Goal: Task Accomplishment & Management: Use online tool/utility

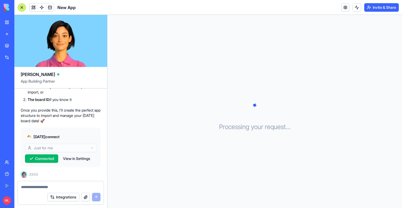
scroll to position [178, 0]
click at [31, 186] on textarea at bounding box center [61, 187] width 80 height 5
paste textarea "**********"
type textarea "**********"
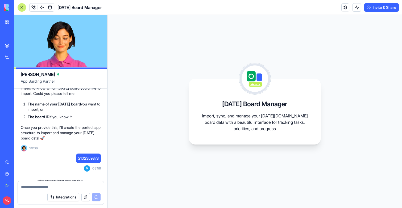
scroll to position [316, 0]
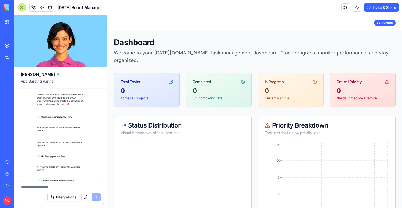
scroll to position [594, 0]
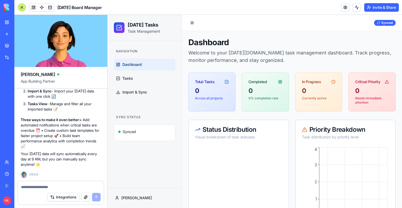
click at [22, 3] on div at bounding box center [22, 7] width 9 height 9
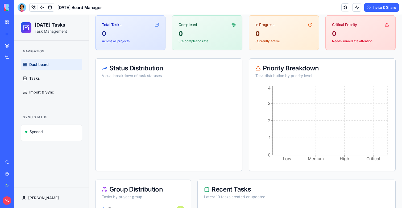
scroll to position [136, 0]
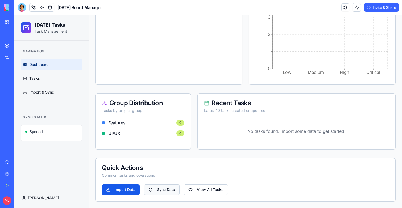
click at [156, 192] on button "Sync Data" at bounding box center [162, 190] width 36 height 11
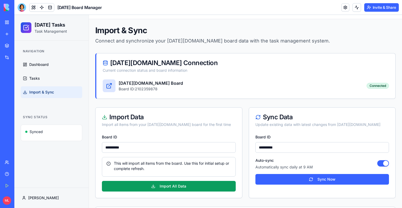
scroll to position [13, 0]
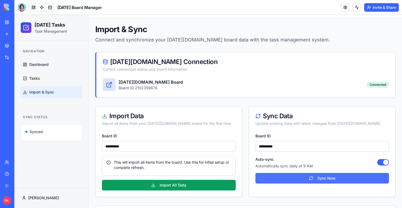
click at [305, 178] on button "Sync Now" at bounding box center [322, 178] width 134 height 11
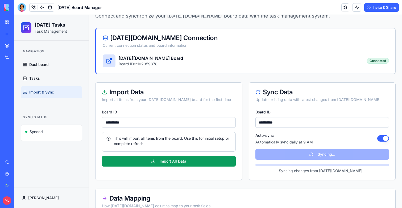
scroll to position [42, 0]
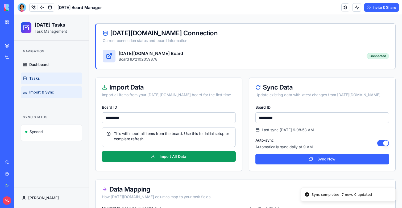
click at [38, 80] on span "Tasks" at bounding box center [34, 78] width 11 height 5
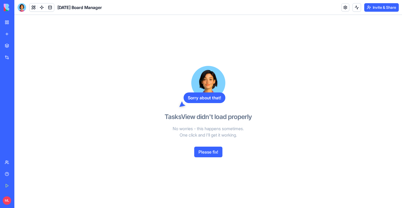
click at [213, 153] on button "Please fix!" at bounding box center [208, 152] width 28 height 11
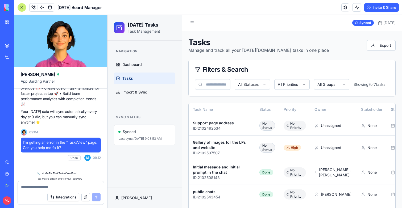
scroll to position [818, 0]
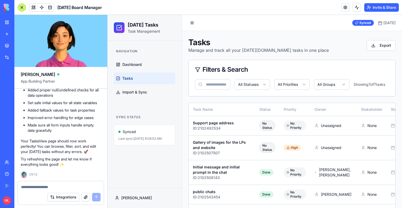
click at [25, 7] on div at bounding box center [22, 7] width 9 height 9
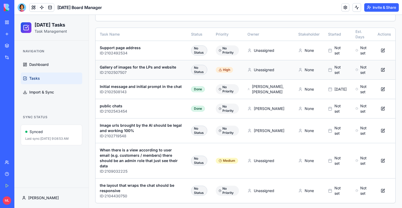
scroll to position [77, 0]
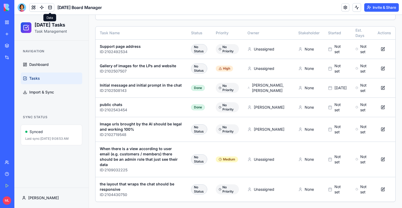
click at [51, 7] on span at bounding box center [50, 7] width 15 height 15
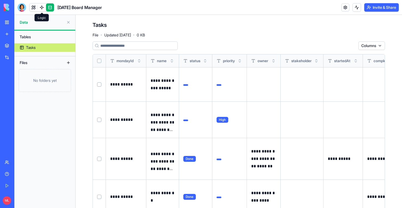
click at [37, 9] on span at bounding box center [41, 7] width 15 height 15
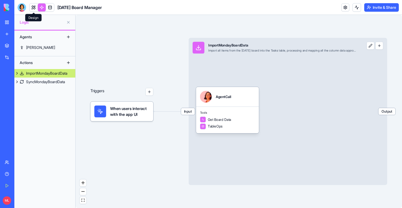
click at [34, 9] on link at bounding box center [34, 7] width 8 height 8
click at [34, 9] on button at bounding box center [34, 7] width 8 height 8
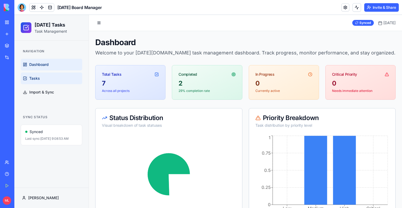
click at [45, 78] on link "Tasks" at bounding box center [51, 79] width 61 height 12
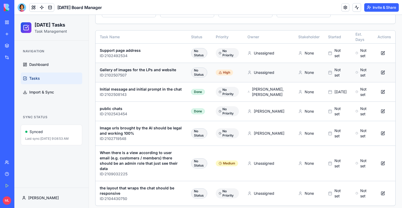
scroll to position [77, 0]
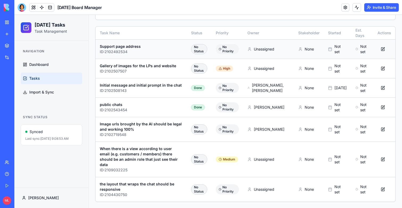
click at [382, 50] on button at bounding box center [382, 49] width 11 height 10
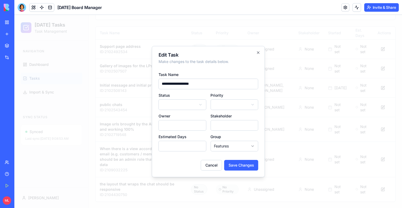
click at [345, 81] on div at bounding box center [207, 111] width 387 height 193
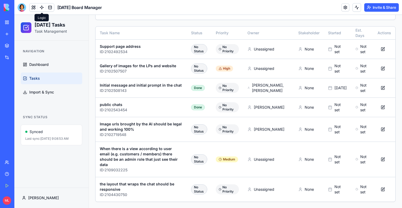
click at [44, 7] on link at bounding box center [42, 7] width 8 height 8
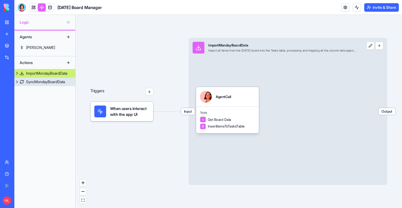
click at [46, 81] on div "SyncMondayBoardData" at bounding box center [45, 81] width 39 height 5
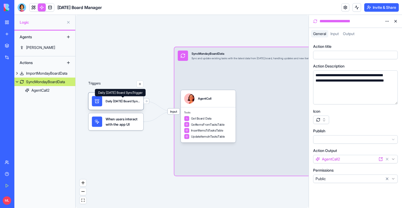
click at [139, 100] on div "Daily Monday Board SyncTrigger" at bounding box center [123, 101] width 34 height 4
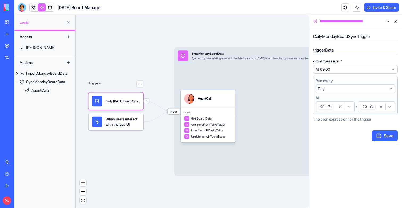
click at [134, 127] on div "When users interact with the app UI" at bounding box center [115, 121] width 55 height 17
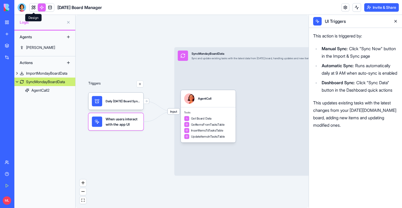
click at [31, 9] on link at bounding box center [34, 7] width 8 height 8
click at [31, 9] on button at bounding box center [34, 7] width 8 height 8
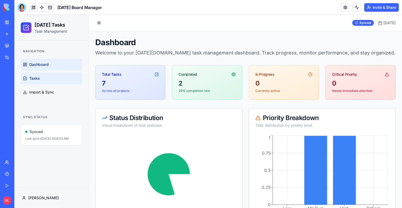
click at [34, 82] on link "Tasks" at bounding box center [51, 79] width 61 height 12
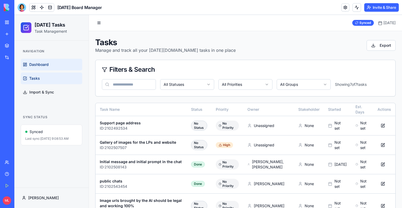
click at [48, 69] on link "Dashboard" at bounding box center [51, 65] width 61 height 12
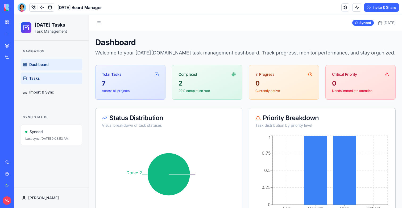
click at [49, 75] on link "Tasks" at bounding box center [51, 79] width 61 height 12
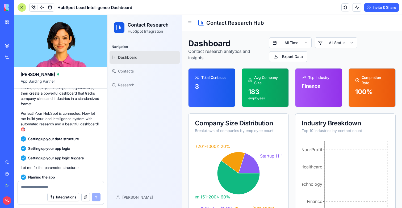
scroll to position [478, 0]
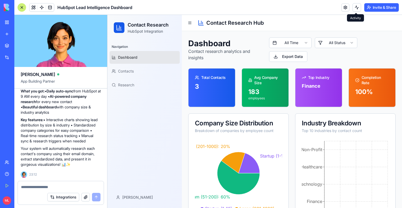
click at [357, 6] on button at bounding box center [357, 7] width 9 height 9
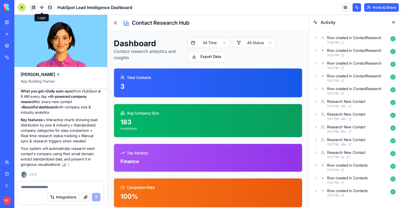
click at [40, 5] on span at bounding box center [41, 7] width 15 height 15
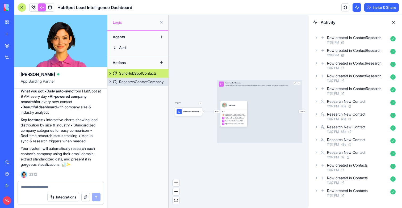
click at [139, 82] on div "ResearchContactCompany" at bounding box center [141, 81] width 44 height 5
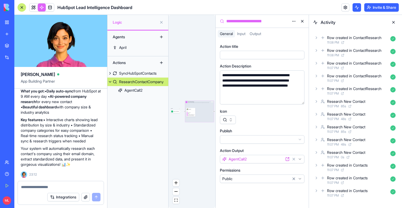
click at [393, 23] on button at bounding box center [393, 22] width 9 height 9
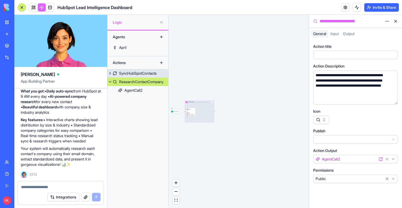
click at [127, 73] on div "SyncHubSpotContacts" at bounding box center [137, 73] width 37 height 5
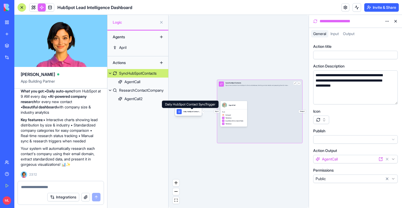
click at [194, 112] on div "Daily HubSpot Contact SyncTrigger" at bounding box center [191, 112] width 17 height 2
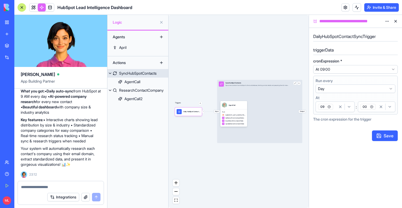
click at [137, 74] on div "SyncHubSpotContacts" at bounding box center [137, 73] width 37 height 5
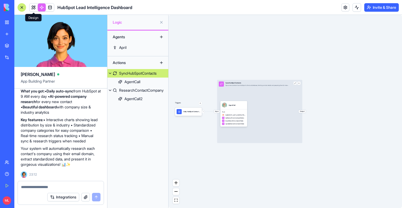
click at [36, 10] on link at bounding box center [34, 7] width 8 height 8
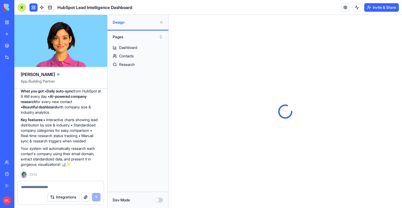
click at [161, 23] on button at bounding box center [161, 22] width 9 height 9
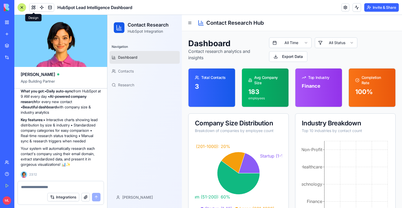
click at [154, 62] on link "Dashboard" at bounding box center [145, 57] width 70 height 13
click at [153, 66] on link "Contacts" at bounding box center [145, 71] width 70 height 13
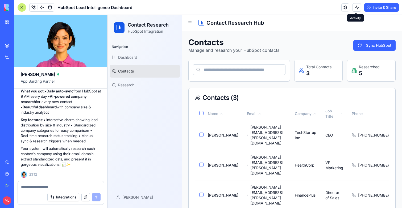
click at [354, 12] on span at bounding box center [355, 13] width 3 height 3
click at [354, 9] on button at bounding box center [356, 7] width 9 height 9
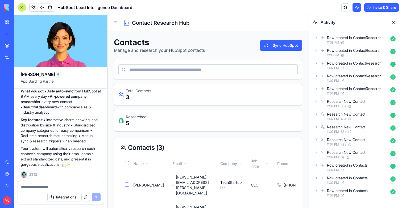
click at [354, 9] on button at bounding box center [356, 7] width 9 height 9
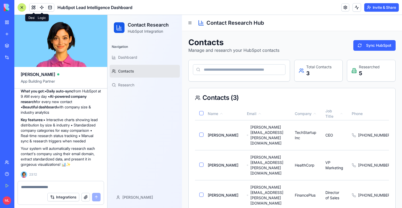
click at [41, 7] on link at bounding box center [42, 7] width 8 height 8
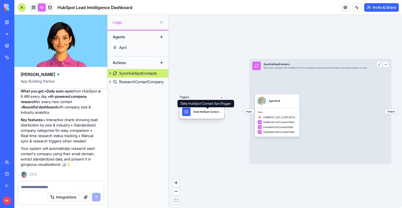
click at [209, 112] on div "Daily HubSpot Contact SyncTrigger" at bounding box center [207, 111] width 28 height 3
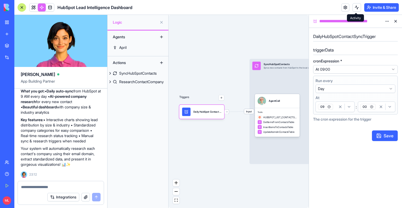
click at [354, 3] on header "HubSpot Lead Intelligence Dashboard Invite & Share" at bounding box center [207, 7] width 387 height 15
click at [355, 6] on button at bounding box center [356, 7] width 9 height 9
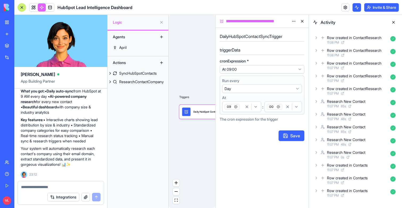
click at [355, 6] on button at bounding box center [356, 7] width 9 height 9
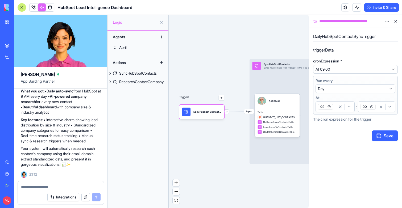
click at [335, 108] on div "09" at bounding box center [326, 107] width 19 height 8
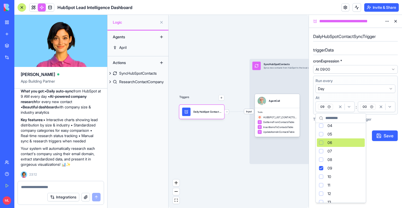
click at [322, 143] on div "Suggestions" at bounding box center [321, 143] width 4 height 4
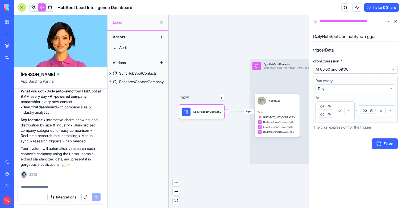
click at [330, 114] on icon "button" at bounding box center [328, 114] width 3 height 3
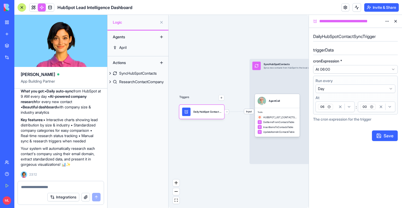
click at [388, 107] on icon "button" at bounding box center [389, 107] width 4 height 4
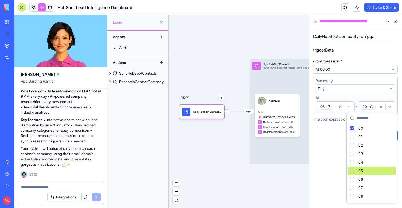
click at [353, 168] on div "05" at bounding box center [372, 171] width 48 height 9
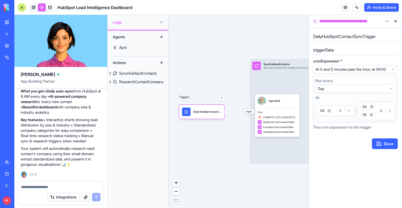
click at [371, 109] on icon "button" at bounding box center [371, 106] width 3 height 3
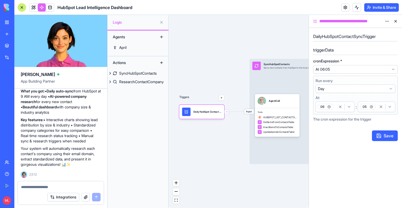
click at [380, 132] on button "Save" at bounding box center [385, 136] width 26 height 11
click at [395, 22] on button at bounding box center [395, 21] width 9 height 9
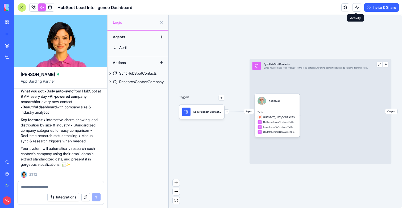
click at [356, 6] on button at bounding box center [356, 7] width 9 height 9
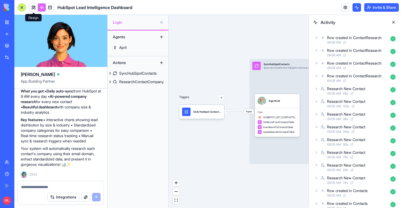
click at [32, 8] on link at bounding box center [34, 7] width 8 height 8
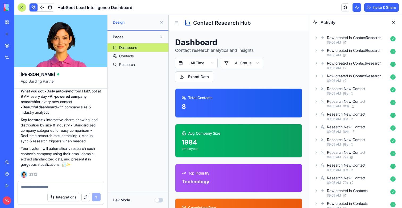
drag, startPoint x: 392, startPoint y: 22, endPoint x: 162, endPoint y: 35, distance: 230.2
click at [392, 22] on button at bounding box center [393, 22] width 9 height 9
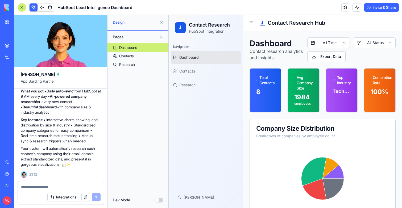
click at [161, 23] on button at bounding box center [161, 22] width 9 height 9
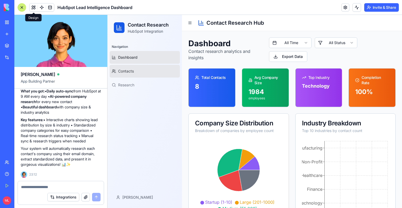
click at [144, 73] on link "Contacts" at bounding box center [145, 71] width 70 height 13
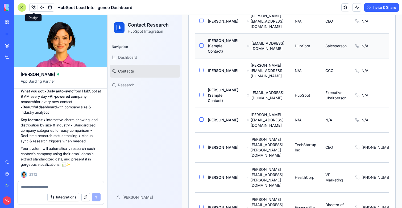
scroll to position [133, 0]
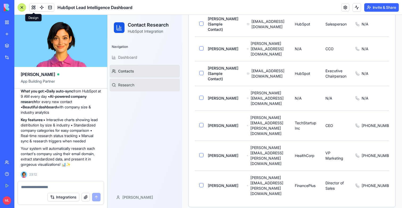
click at [141, 86] on link "Research" at bounding box center [145, 85] width 70 height 13
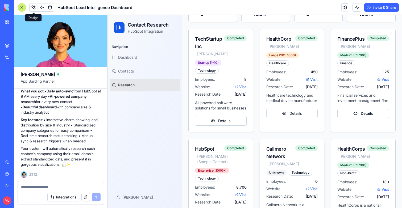
scroll to position [133, 0]
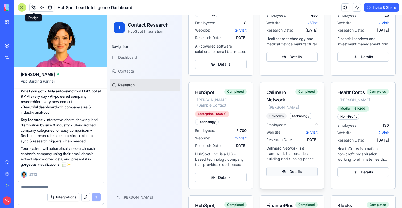
click at [293, 176] on button "Details" at bounding box center [292, 172] width 52 height 10
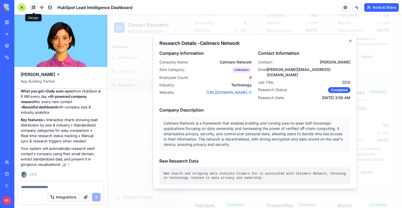
click at [137, 133] on div at bounding box center [254, 111] width 294 height 193
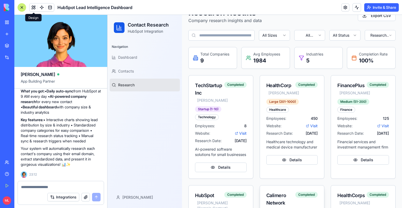
scroll to position [0, 0]
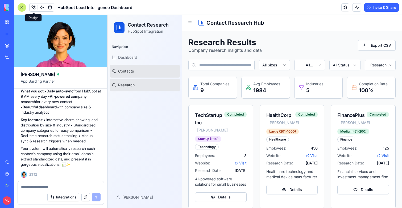
click at [131, 74] on link "Contacts" at bounding box center [145, 71] width 70 height 13
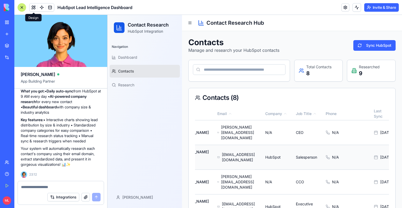
scroll to position [0, 82]
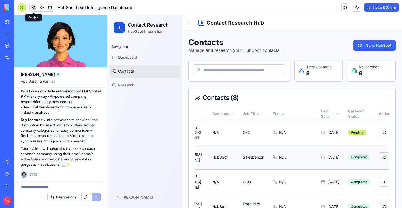
click at [379, 161] on button "button" at bounding box center [384, 158] width 11 height 10
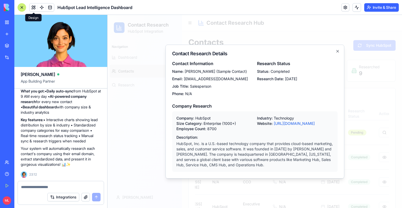
click at [374, 148] on div at bounding box center [254, 111] width 294 height 193
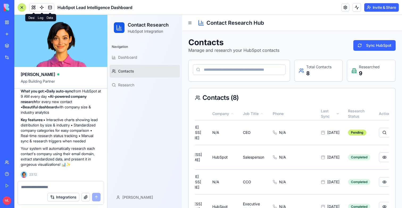
click at [43, 9] on span at bounding box center [50, 7] width 15 height 15
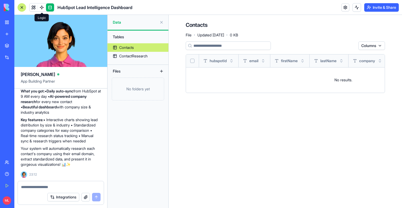
click at [44, 9] on link at bounding box center [42, 7] width 8 height 8
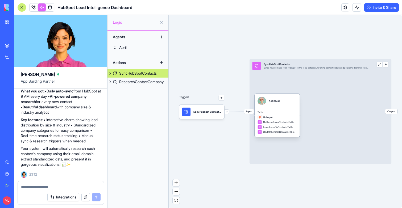
click at [282, 121] on span "GetItemsFromContactsTable" at bounding box center [278, 121] width 31 height 3
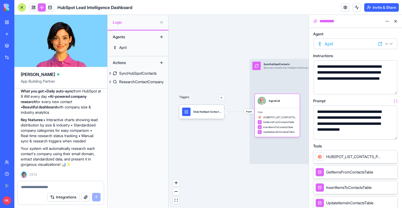
scroll to position [2, 0]
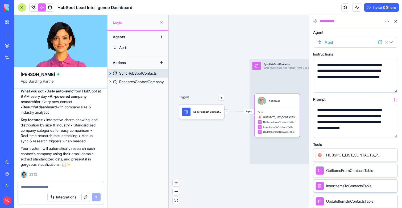
click at [147, 76] on div "SyncHubSpotContacts" at bounding box center [137, 73] width 37 height 5
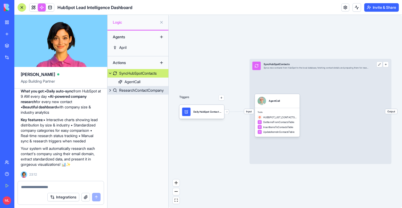
click at [141, 91] on div "ResearchContactCompany" at bounding box center [141, 90] width 44 height 5
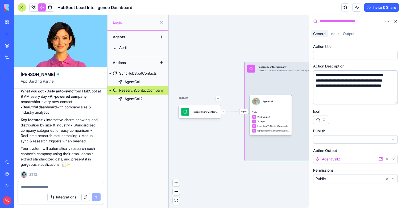
click at [301, 106] on div "Input ResearchContactCompany Conducts comprehensive research on a contact's com…" at bounding box center [310, 111] width 133 height 99
click at [285, 106] on div "AgentCall" at bounding box center [270, 101] width 42 height 13
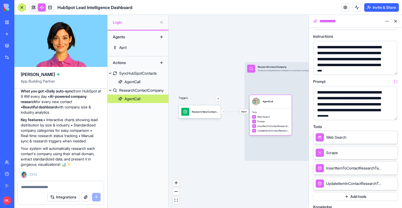
scroll to position [20, 0]
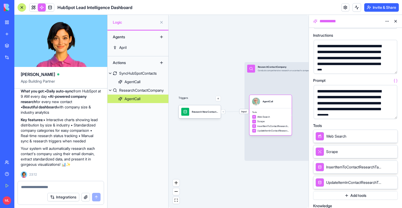
click at [395, 20] on button at bounding box center [395, 21] width 9 height 9
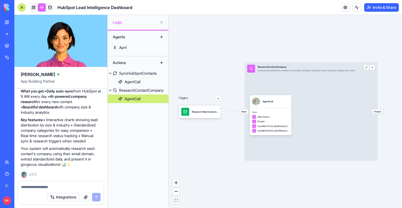
click at [34, 190] on div "Integrations" at bounding box center [61, 197] width 86 height 15
click at [34, 189] on textarea at bounding box center [61, 187] width 80 height 5
type textarea "**********"
click at [34, 7] on link at bounding box center [34, 7] width 8 height 8
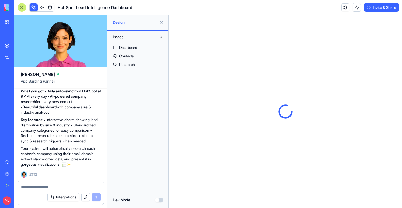
click at [31, 9] on button at bounding box center [34, 7] width 8 height 8
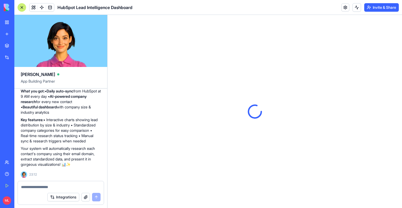
click at [24, 7] on div at bounding box center [22, 7] width 9 height 9
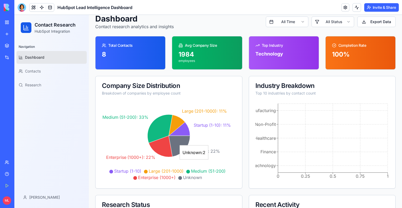
scroll to position [9, 0]
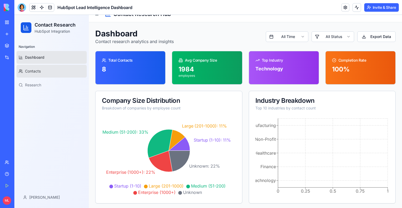
click at [67, 71] on link "Contacts" at bounding box center [51, 71] width 70 height 13
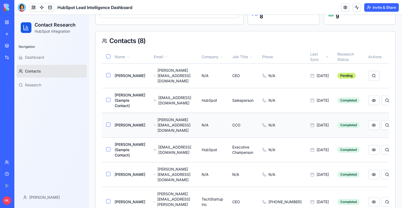
scroll to position [133, 0]
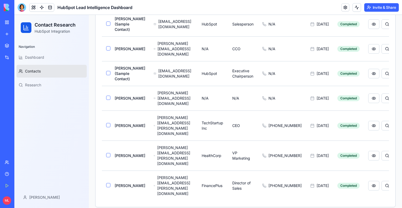
click at [42, 5] on link at bounding box center [42, 7] width 8 height 8
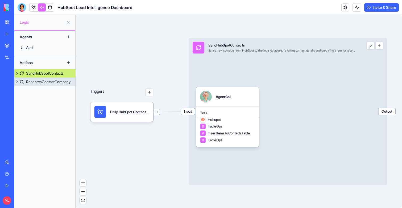
click at [59, 81] on div "ResearchContactCompany" at bounding box center [48, 81] width 44 height 5
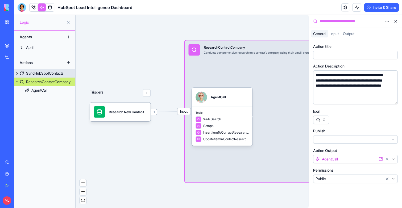
click at [56, 76] on div "SyncHubSpotContacts" at bounding box center [44, 73] width 37 height 5
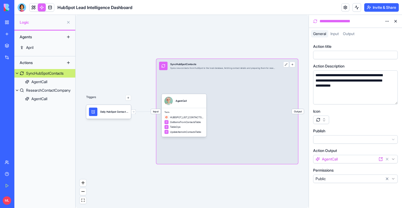
click at [31, 10] on link at bounding box center [34, 7] width 8 height 8
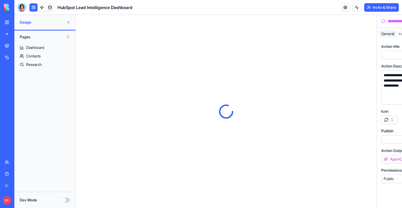
click at [31, 10] on button at bounding box center [34, 7] width 8 height 8
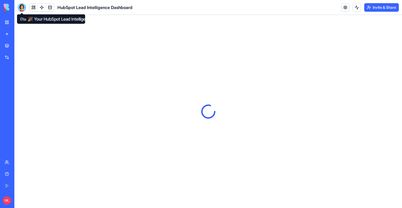
click at [22, 7] on div at bounding box center [22, 7] width 9 height 9
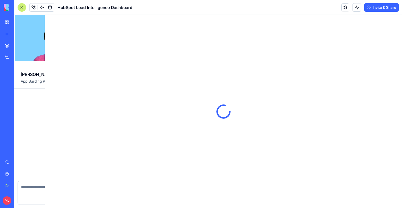
scroll to position [478, 0]
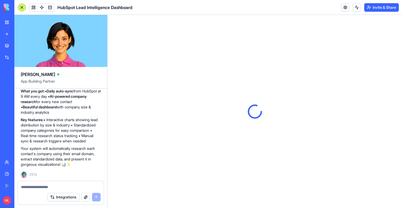
click at [22, 7] on div at bounding box center [22, 7] width 9 height 9
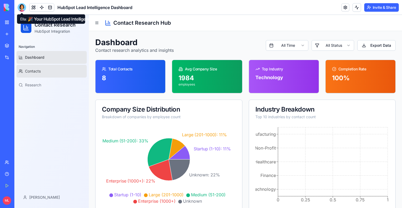
click at [41, 71] on link "Contacts" at bounding box center [51, 71] width 70 height 13
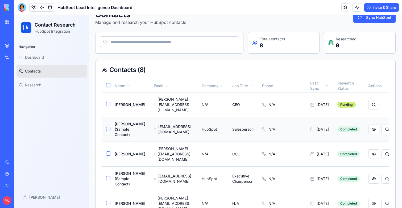
scroll to position [28, 0]
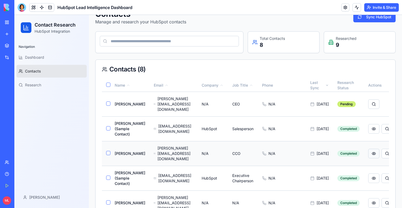
click at [368, 158] on button "button" at bounding box center [373, 154] width 11 height 10
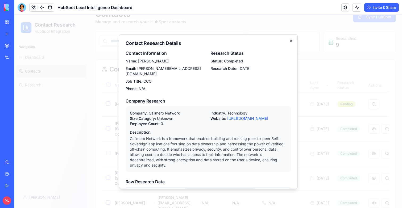
click at [362, 155] on div at bounding box center [207, 111] width 387 height 193
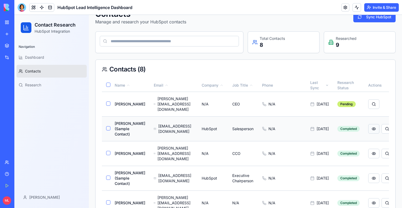
click at [368, 134] on button "button" at bounding box center [373, 129] width 11 height 10
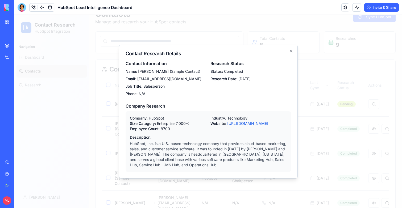
click at [355, 136] on div at bounding box center [207, 111] width 387 height 193
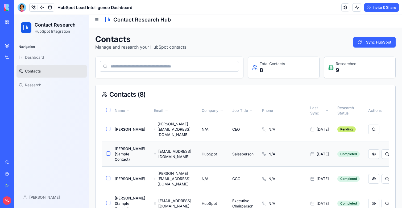
scroll to position [0, 0]
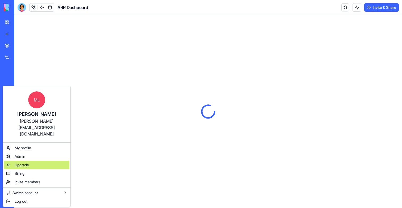
click at [22, 162] on span "Upgrade" at bounding box center [22, 164] width 14 height 5
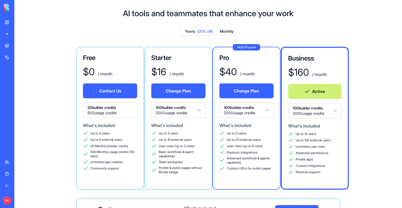
click at [377, 68] on div "Free $ 0 / month Contact Us 20 builder credits 500 usage credits What's include…" at bounding box center [208, 153] width 371 height 212
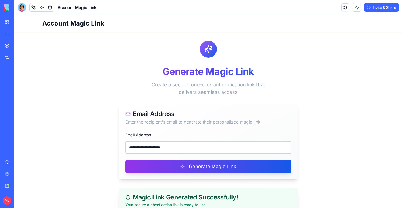
scroll to position [83, 0]
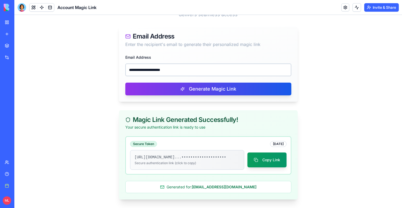
click at [147, 64] on input "**********" at bounding box center [208, 70] width 166 height 13
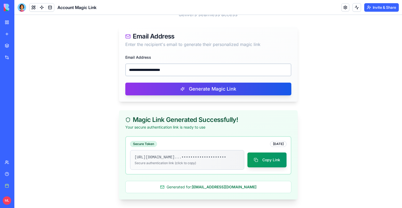
click at [147, 64] on input "**********" at bounding box center [208, 70] width 166 height 13
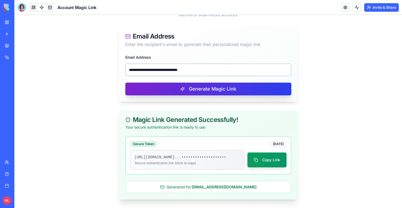
type input "**********"
click at [163, 83] on button "Generate Magic Link" at bounding box center [208, 89] width 166 height 13
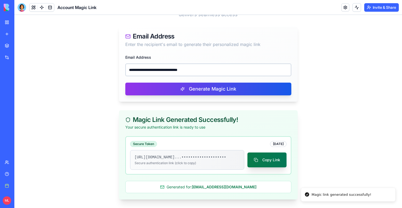
click at [272, 153] on button "Copy Link" at bounding box center [266, 160] width 39 height 15
